Goal: Navigation & Orientation: Find specific page/section

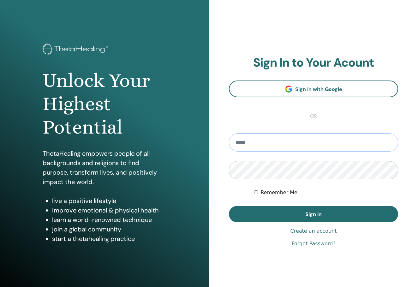
type input "**********"
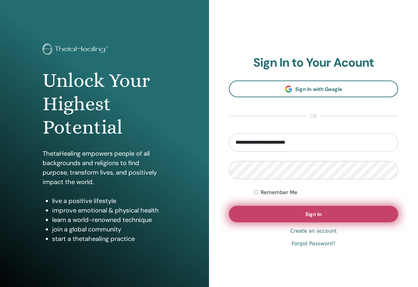
click at [265, 210] on button "Sign In" at bounding box center [313, 214] width 169 height 16
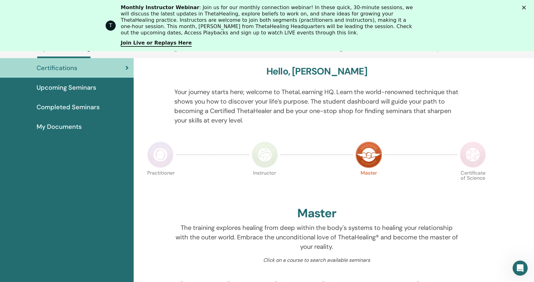
scroll to position [44, 0]
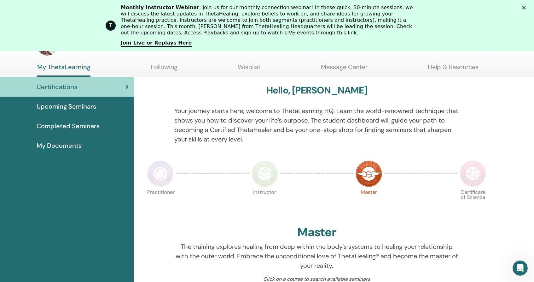
click at [266, 170] on img at bounding box center [265, 173] width 26 height 26
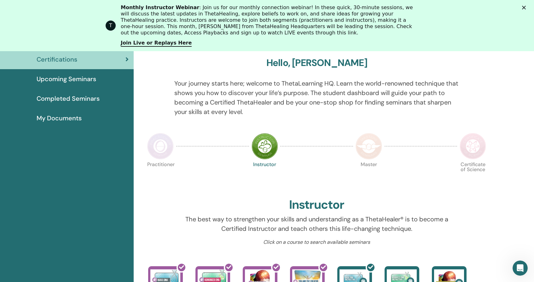
click at [44, 114] on span "My Documents" at bounding box center [59, 117] width 45 height 9
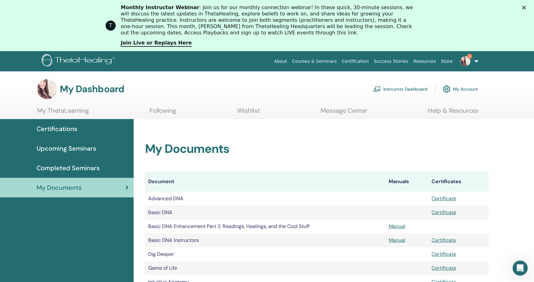
click at [57, 167] on span "Completed Seminars" at bounding box center [68, 167] width 63 height 9
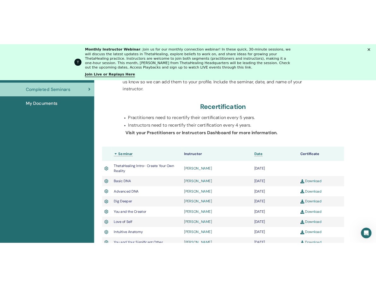
scroll to position [112, 0]
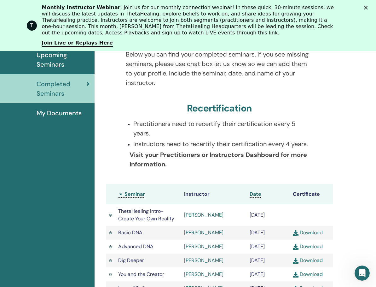
click at [49, 116] on span "My Documents" at bounding box center [59, 112] width 45 height 9
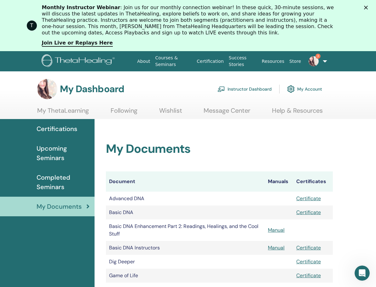
click at [51, 156] on span "Upcoming Seminars" at bounding box center [63, 152] width 53 height 19
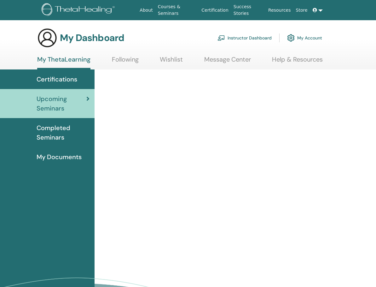
drag, startPoint x: 0, startPoint y: 0, endPoint x: 58, endPoint y: 80, distance: 99.4
click at [58, 80] on span "Certifications" at bounding box center [57, 78] width 41 height 9
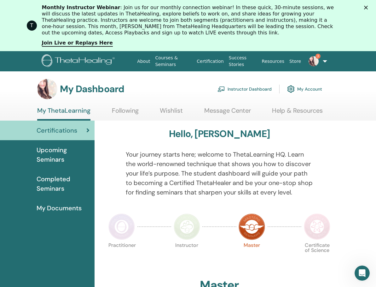
click at [184, 227] on img at bounding box center [187, 226] width 26 height 26
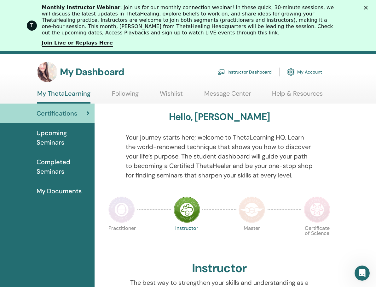
scroll to position [0, 0]
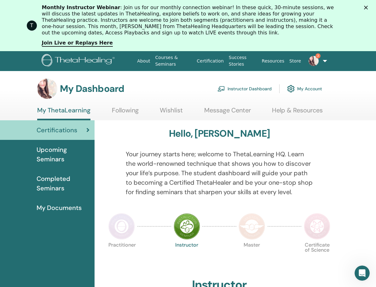
click at [57, 174] on span "Completed Seminars" at bounding box center [63, 183] width 53 height 19
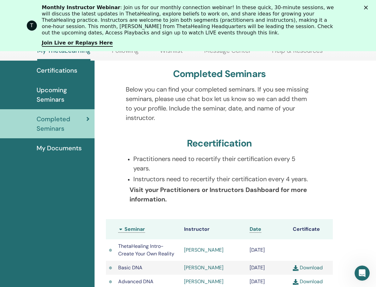
scroll to position [75, 0]
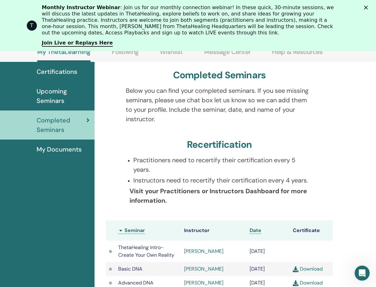
click at [64, 149] on span "My Documents" at bounding box center [59, 148] width 45 height 9
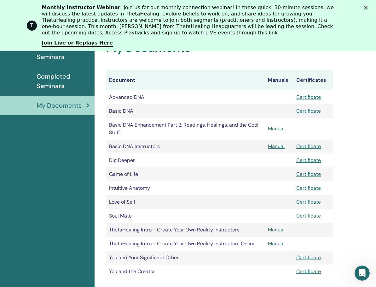
scroll to position [104, 0]
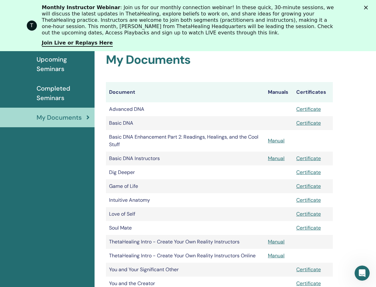
click at [312, 157] on link "Certificate" at bounding box center [308, 158] width 25 height 7
click at [132, 58] on h2 "My Documents" at bounding box center [219, 60] width 227 height 15
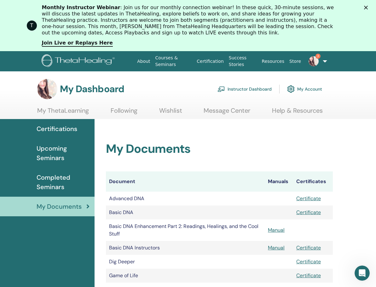
scroll to position [0, 0]
click at [243, 90] on link "Instructor Dashboard" at bounding box center [245, 89] width 54 height 14
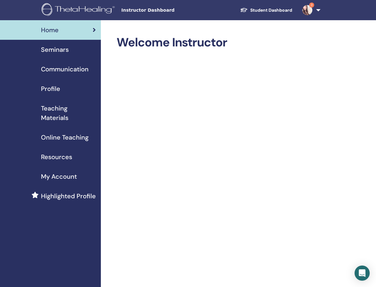
click at [52, 90] on span "Profile" at bounding box center [50, 88] width 19 height 9
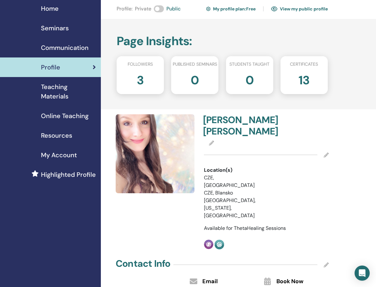
scroll to position [10, 0]
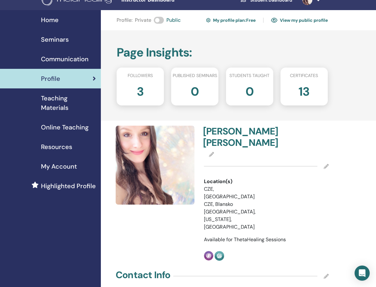
click at [143, 91] on h2 "3" at bounding box center [140, 90] width 7 height 18
click at [54, 101] on span "Teaching Materials" at bounding box center [68, 102] width 55 height 19
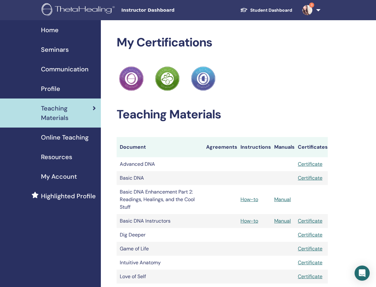
click at [63, 137] on span "Online Teaching" at bounding box center [65, 136] width 48 height 9
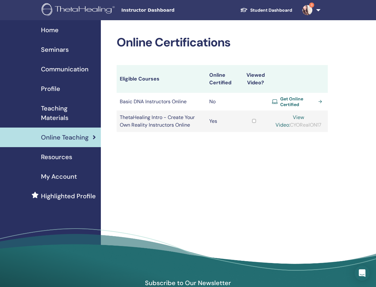
click at [48, 115] on span "Teaching Materials" at bounding box center [68, 112] width 55 height 19
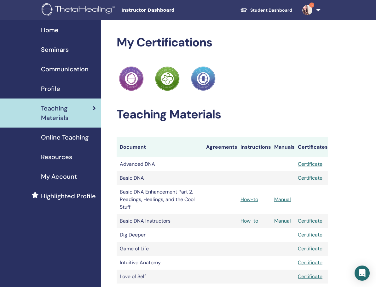
click at [51, 87] on span "Profile" at bounding box center [50, 88] width 19 height 9
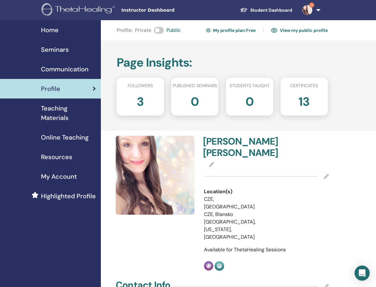
click at [307, 10] on img at bounding box center [307, 10] width 10 height 10
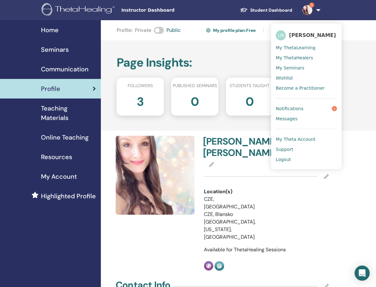
click at [293, 108] on span "Notifications" at bounding box center [290, 109] width 28 height 6
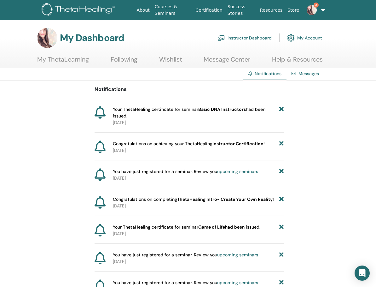
click at [310, 9] on img at bounding box center [312, 10] width 10 height 10
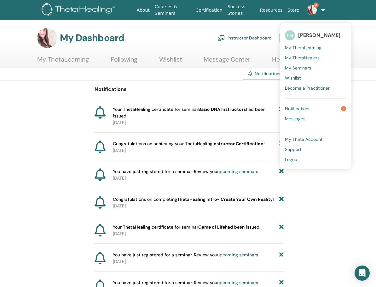
click at [298, 108] on span "Notifications" at bounding box center [298, 109] width 26 height 6
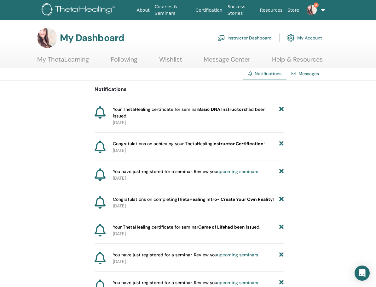
click at [229, 129] on div "Your ThetaHealing certificate for seminar Basic DNA Instructors had been issued…" at bounding box center [189, 119] width 189 height 26
click at [251, 35] on link "Instructor Dashboard" at bounding box center [245, 38] width 54 height 14
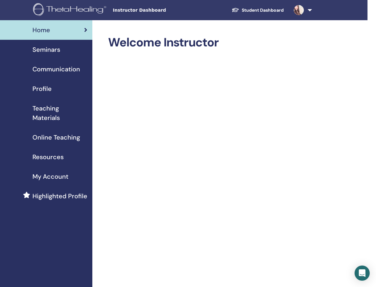
scroll to position [0, 9]
click at [45, 88] on span "Profile" at bounding box center [41, 88] width 19 height 9
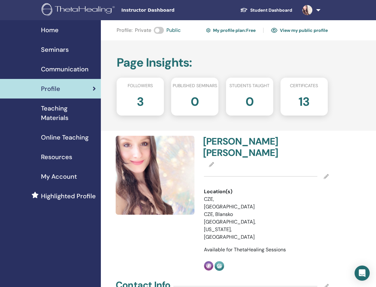
click at [261, 185] on div "[PERSON_NAME] Location(s) [GEOGRAPHIC_DATA], [GEOGRAPHIC_DATA], [GEOGRAPHIC_DAT…" at bounding box center [266, 203] width 132 height 135
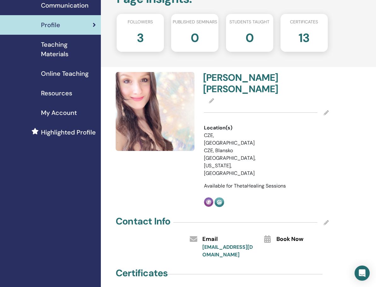
scroll to position [51, 0]
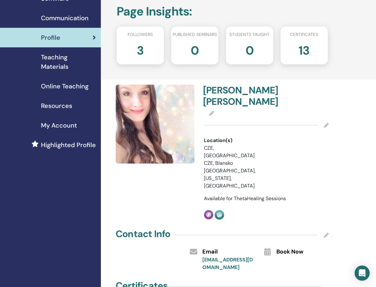
click at [295, 248] on span "Book Now" at bounding box center [290, 252] width 27 height 8
click at [67, 144] on span "Highlighted Profile" at bounding box center [68, 144] width 55 height 9
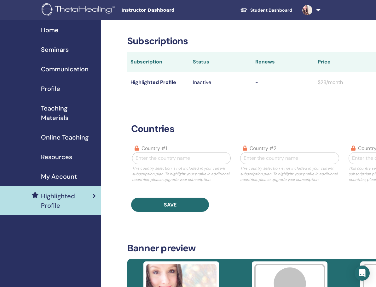
click at [45, 174] on span "My Account" at bounding box center [59, 176] width 36 height 9
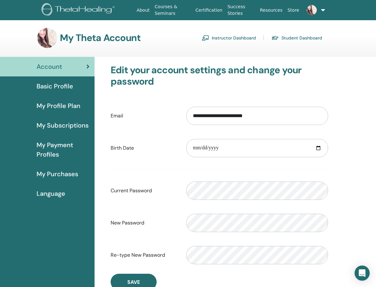
click at [52, 150] on span "My Payment Profiles" at bounding box center [63, 149] width 53 height 19
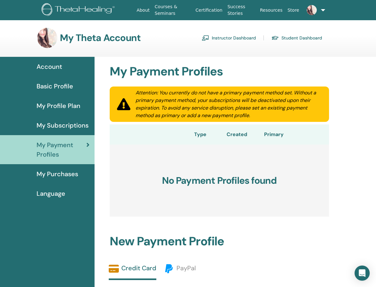
click at [221, 34] on link "Instructor Dashboard" at bounding box center [229, 38] width 54 height 10
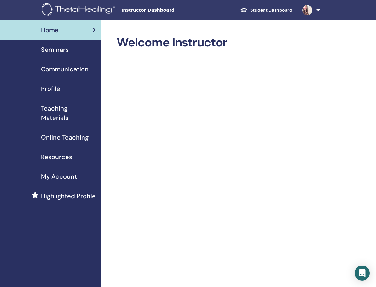
click at [61, 159] on span "Resources" at bounding box center [56, 156] width 31 height 9
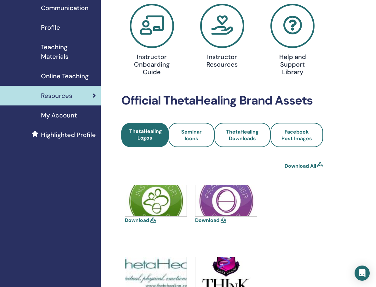
scroll to position [44, 0]
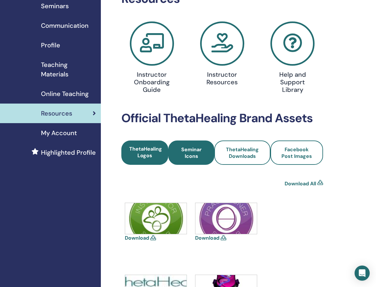
click at [185, 153] on span "Seminar Icons" at bounding box center [191, 152] width 29 height 13
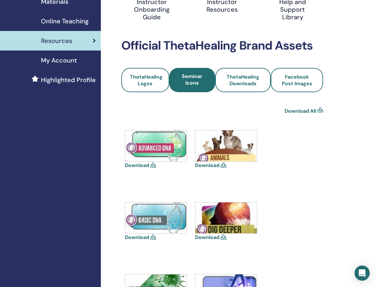
scroll to position [121, 0]
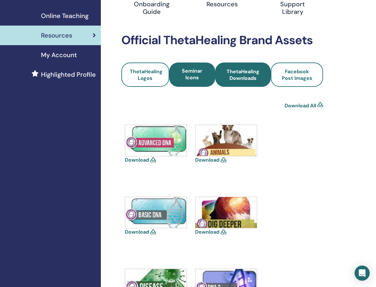
click at [244, 74] on span "ThetaHealing Downloads" at bounding box center [243, 74] width 38 height 13
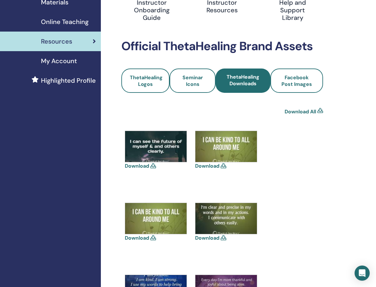
scroll to position [112, 0]
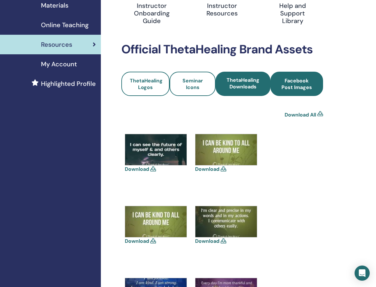
click at [296, 82] on span "Facebook Post Images" at bounding box center [297, 83] width 36 height 13
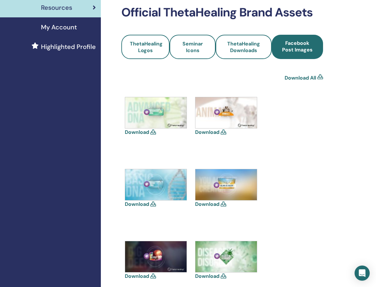
scroll to position [123, 0]
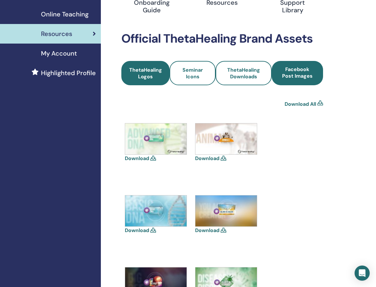
click at [148, 75] on span "ThetaHealing Logos" at bounding box center [145, 73] width 33 height 13
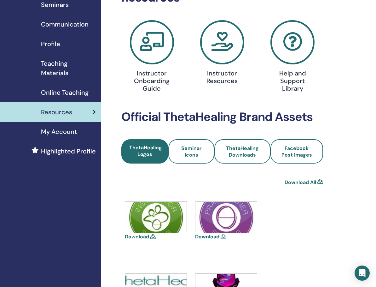
scroll to position [0, 0]
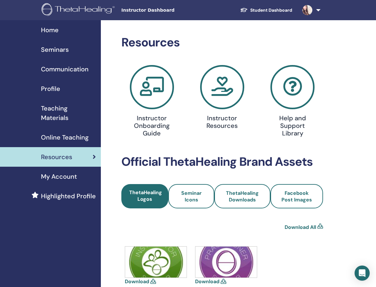
click at [150, 88] on icon at bounding box center [152, 87] width 44 height 44
click at [220, 79] on icon at bounding box center [222, 87] width 44 height 44
click at [292, 80] on icon at bounding box center [293, 87] width 44 height 44
click at [52, 30] on span "Home" at bounding box center [50, 29] width 18 height 9
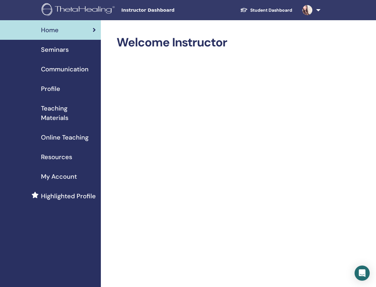
click at [262, 11] on link "Student Dashboard" at bounding box center [266, 10] width 62 height 12
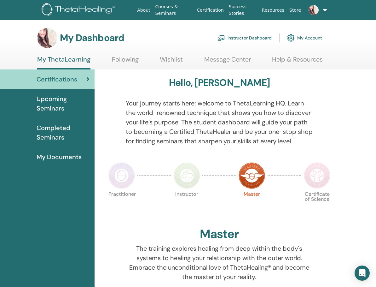
click at [224, 55] on section "My Dashboard Instructor Dashboard My Account My ThetaLearning Following Wishlis…" at bounding box center [189, 49] width 378 height 42
click at [221, 61] on link "Message Center" at bounding box center [227, 62] width 47 height 12
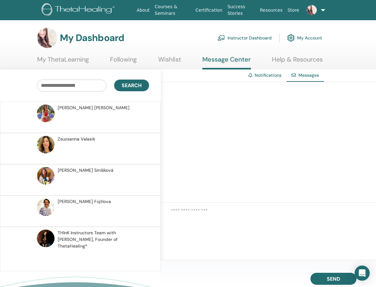
click at [76, 57] on link "My ThetaLearning" at bounding box center [63, 62] width 52 height 12
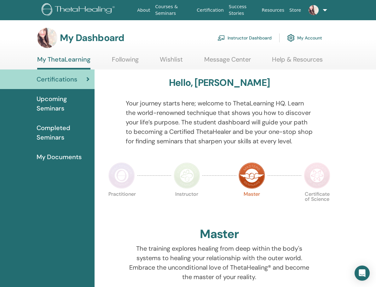
click at [234, 39] on link "Instructor Dashboard" at bounding box center [245, 38] width 54 height 14
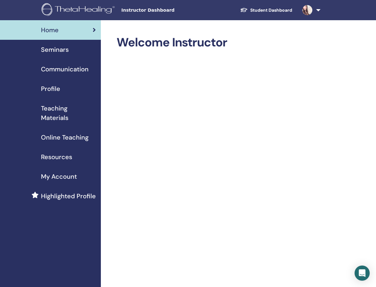
click at [67, 52] on span "Seminars" at bounding box center [55, 49] width 28 height 9
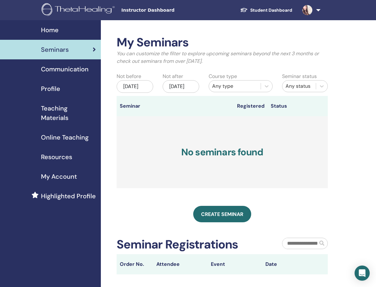
click at [220, 89] on div "Any type" at bounding box center [234, 86] width 45 height 8
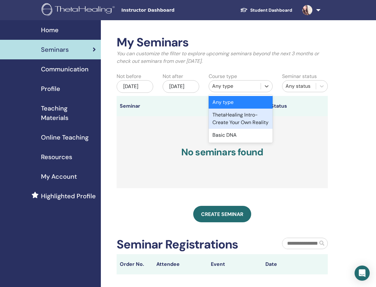
click at [223, 120] on div "ThetaHealing Intro- Create Your Own Reality" at bounding box center [241, 118] width 64 height 20
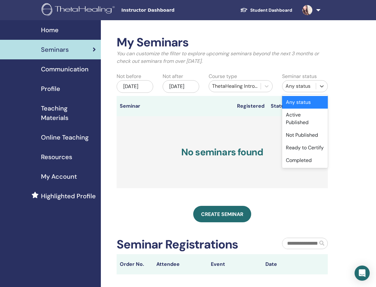
click at [308, 82] on div "Any status" at bounding box center [299, 86] width 33 height 10
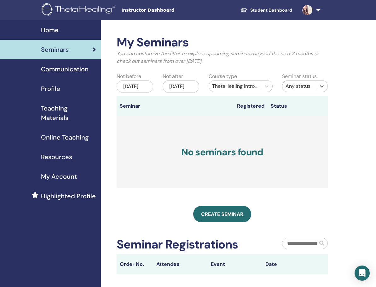
click at [308, 82] on div "Any status" at bounding box center [299, 86] width 33 height 10
